Goal: Find specific page/section: Find specific page/section

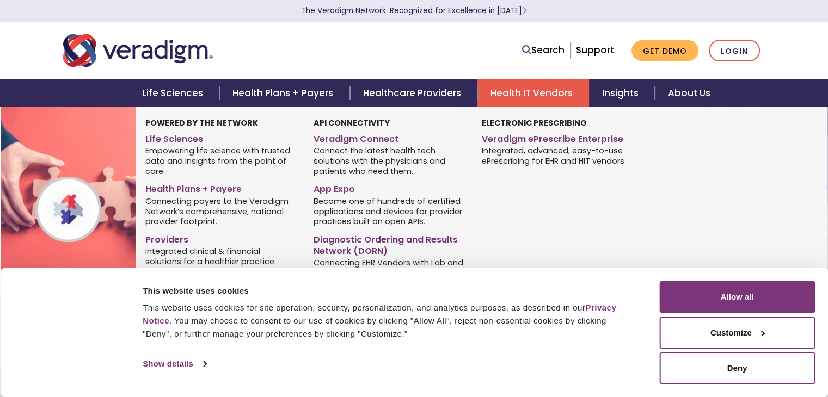
scroll to position [79, 0]
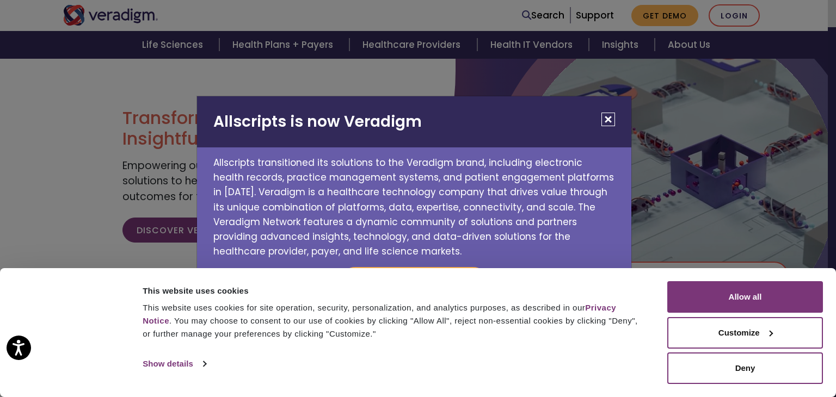
click at [616, 118] on h2 "Allscripts is now Veradigm" at bounding box center [414, 121] width 434 height 51
click at [612, 118] on button "Close" at bounding box center [609, 120] width 14 height 14
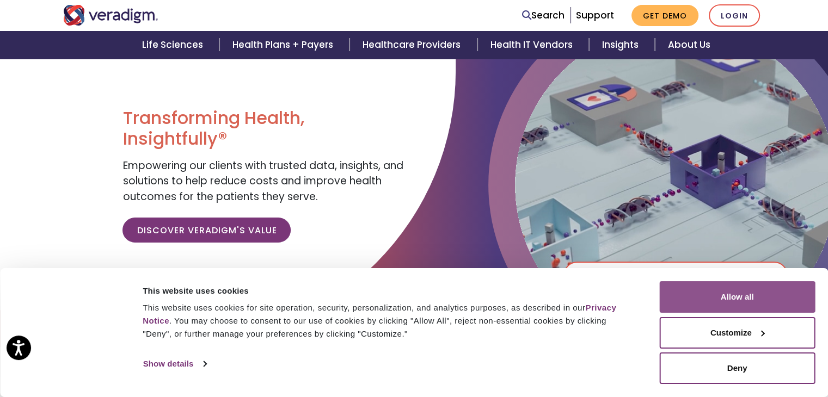
click at [721, 295] on button "Allow all" at bounding box center [737, 297] width 156 height 32
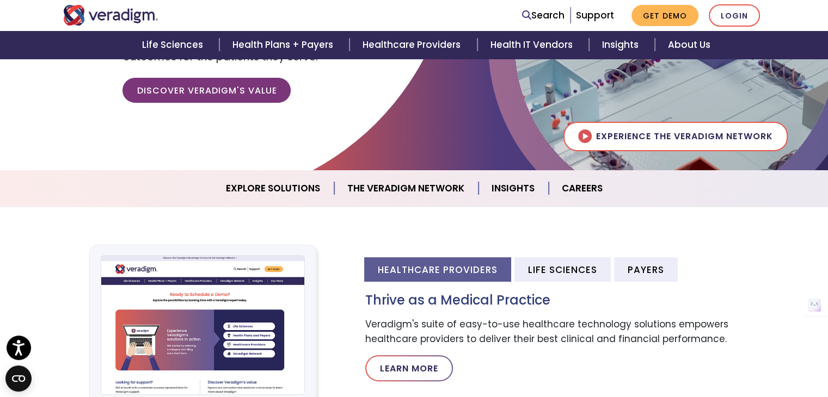
scroll to position [248, 0]
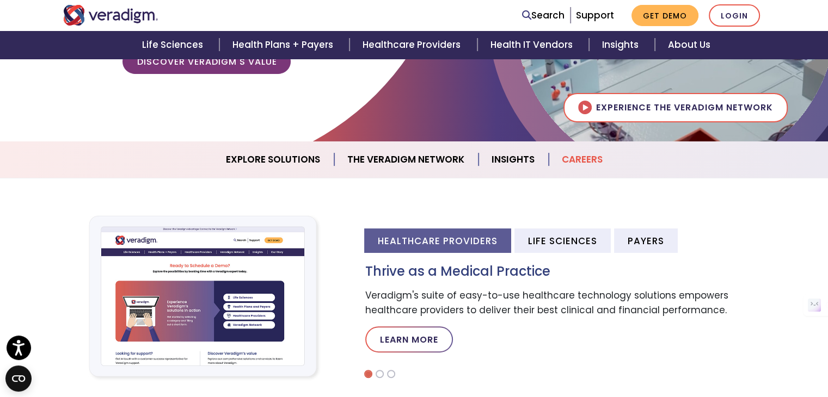
click at [574, 146] on link "Careers" at bounding box center [582, 160] width 67 height 28
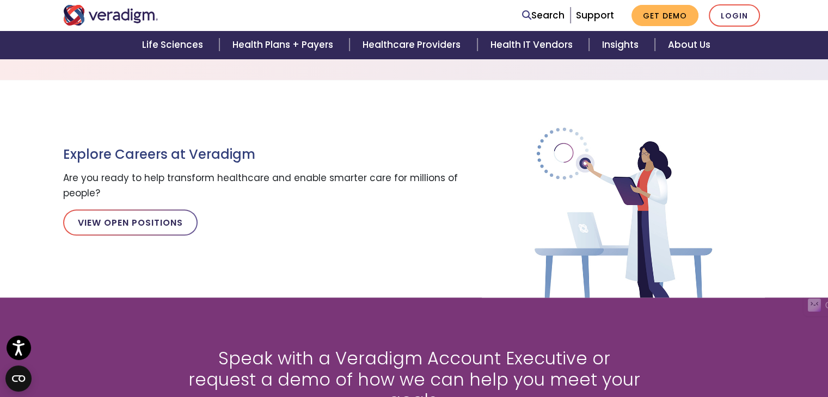
scroll to position [1096, 0]
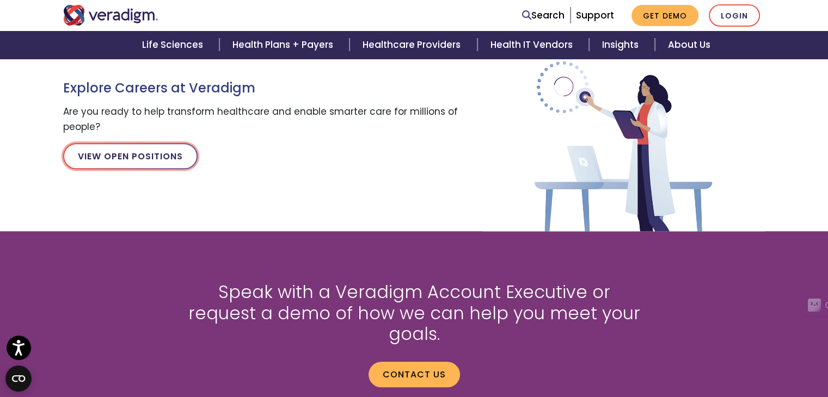
click at [162, 143] on link "View Open Positions" at bounding box center [130, 156] width 134 height 26
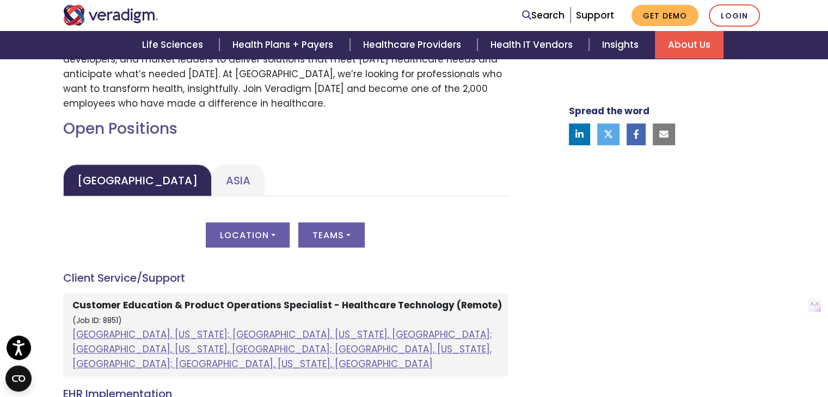
scroll to position [468, 0]
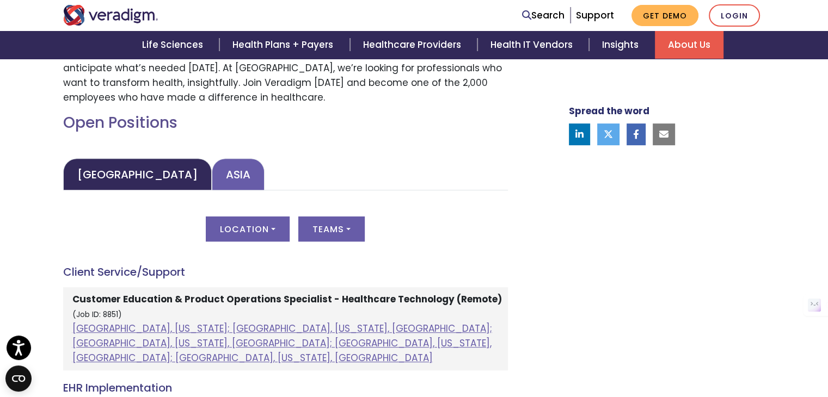
click at [212, 158] on link "Asia" at bounding box center [238, 174] width 53 height 32
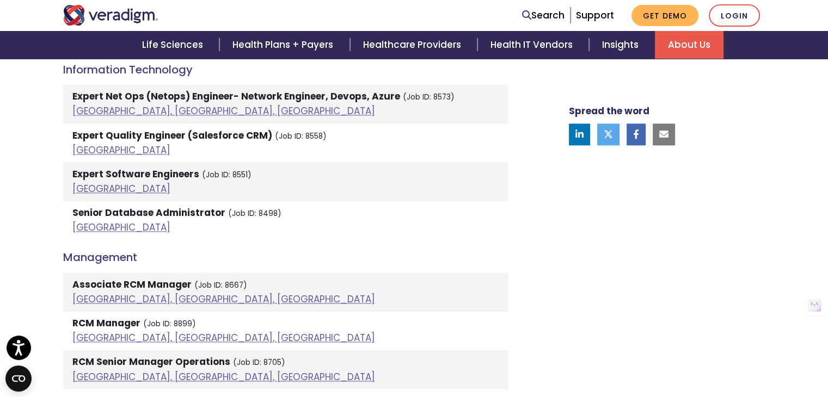
scroll to position [1326, 0]
